Goal: Complete application form

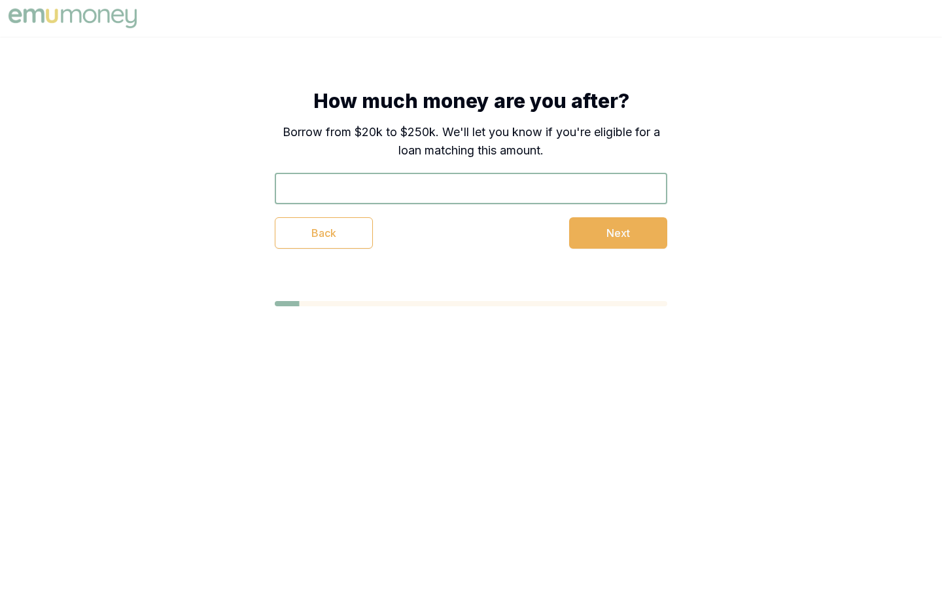
click at [471, 188] on input "text" at bounding box center [471, 188] width 392 height 31
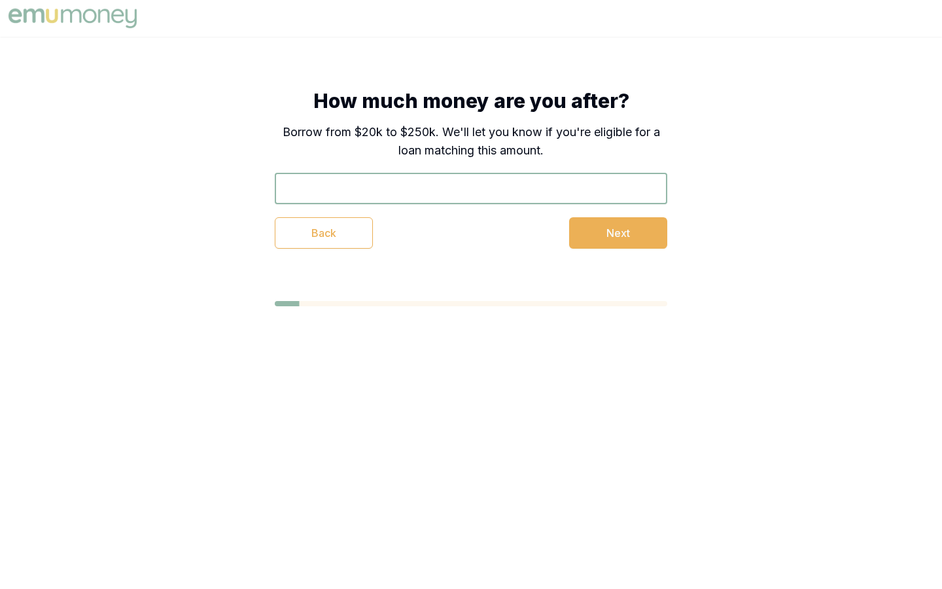
click at [471, 188] on input "text" at bounding box center [471, 188] width 392 height 31
click at [618, 233] on button "Next" at bounding box center [618, 232] width 98 height 31
